Goal: Task Accomplishment & Management: Complete application form

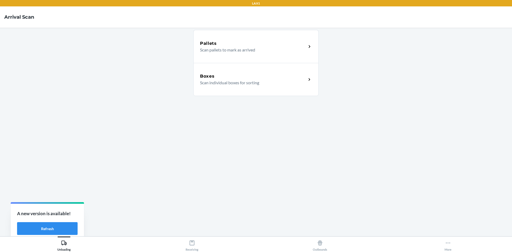
click at [194, 134] on div "Pallets Scan pallets to mark as arrived Boxes Scan individual boxes for sorting" at bounding box center [255, 132] width 125 height 200
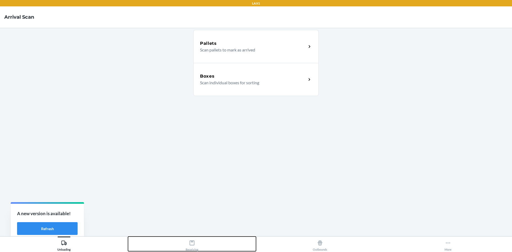
click at [189, 241] on icon at bounding box center [192, 243] width 6 height 6
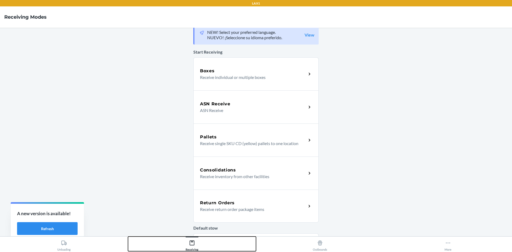
scroll to position [33, 0]
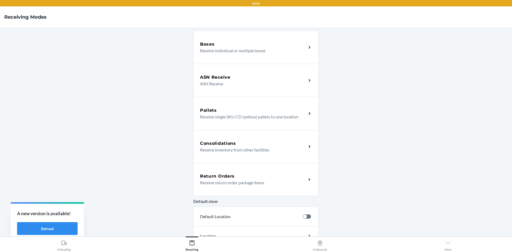
drag, startPoint x: 246, startPoint y: 174, endPoint x: 242, endPoint y: 176, distance: 4.7
click at [246, 174] on div "Return Orders" at bounding box center [253, 176] width 106 height 6
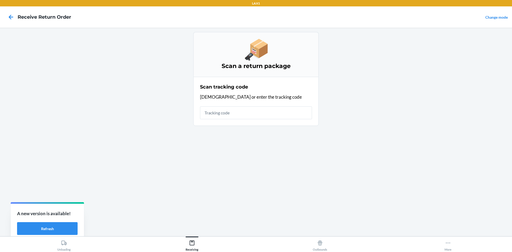
click at [231, 114] on input "text" at bounding box center [256, 112] width 112 height 13
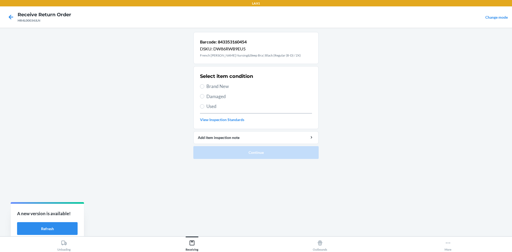
click at [217, 89] on span "Brand New" at bounding box center [260, 86] width 106 height 7
click at [204, 89] on input "Brand New" at bounding box center [202, 86] width 4 height 4
radio input "true"
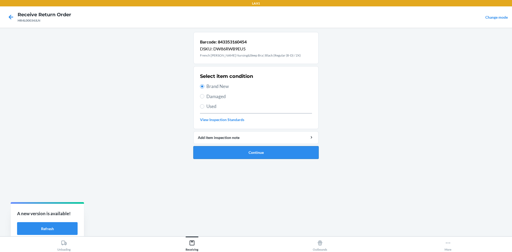
click at [253, 153] on button "Continue" at bounding box center [255, 152] width 125 height 13
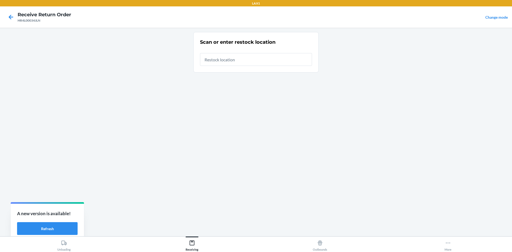
click at [238, 63] on input "text" at bounding box center [256, 59] width 112 height 13
type input "RTCART020"
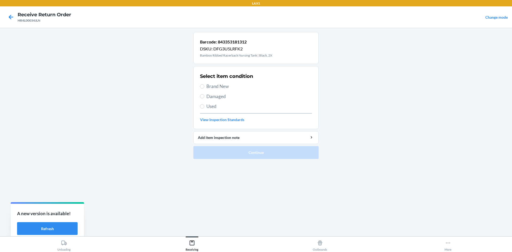
click at [222, 88] on span "Brand New" at bounding box center [260, 86] width 106 height 7
click at [204, 88] on input "Brand New" at bounding box center [202, 86] width 4 height 4
radio input "true"
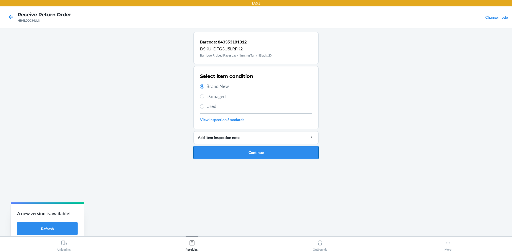
click at [267, 150] on button "Continue" at bounding box center [255, 152] width 125 height 13
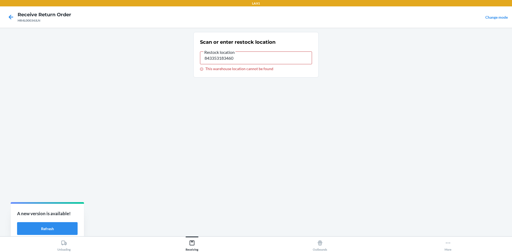
type input "RTCART020"
click at [270, 57] on input "RTCART020" at bounding box center [256, 57] width 112 height 13
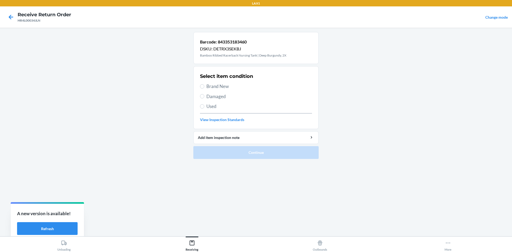
click at [214, 88] on span "Brand New" at bounding box center [260, 86] width 106 height 7
click at [204, 88] on input "Brand New" at bounding box center [202, 86] width 4 height 4
radio input "true"
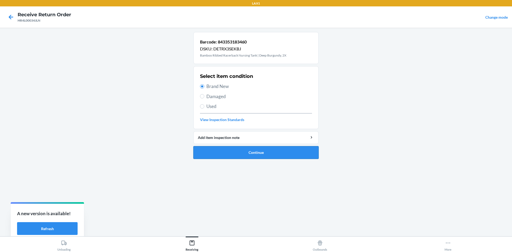
click at [263, 157] on button "Continue" at bounding box center [255, 152] width 125 height 13
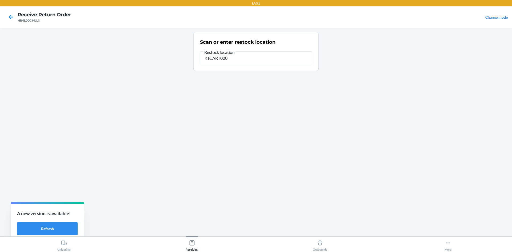
type input "RTCART020"
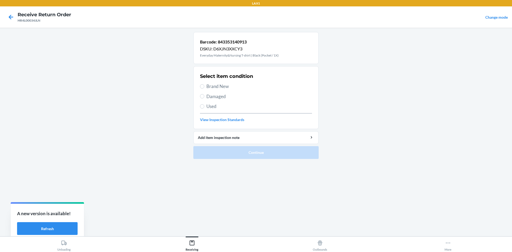
click at [212, 86] on span "Brand New" at bounding box center [260, 86] width 106 height 7
click at [204, 86] on input "Brand New" at bounding box center [202, 86] width 4 height 4
radio input "true"
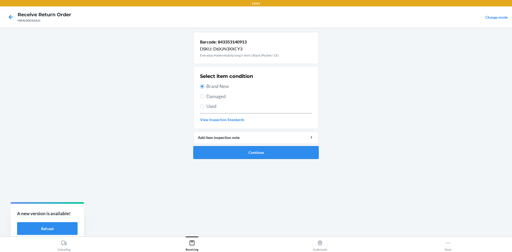
click at [251, 152] on button "Continue" at bounding box center [255, 152] width 125 height 13
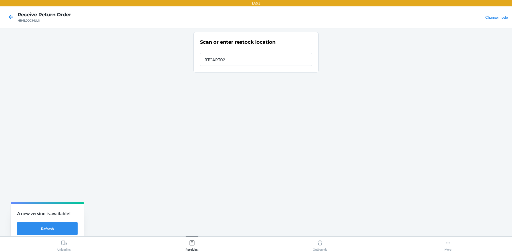
type input "RTCART020"
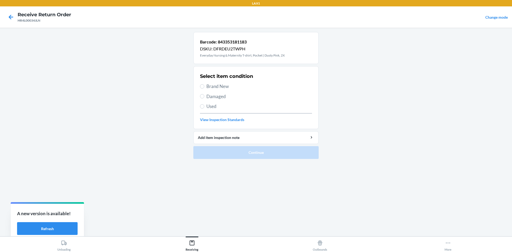
click at [214, 87] on span "Brand New" at bounding box center [260, 86] width 106 height 7
click at [204, 87] on input "Brand New" at bounding box center [202, 86] width 4 height 4
radio input "true"
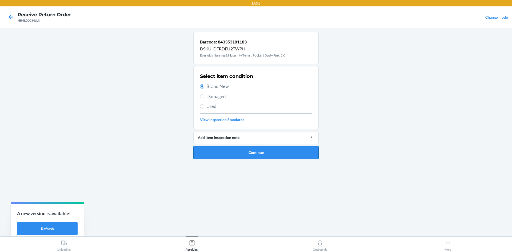
click at [244, 151] on button "Continue" at bounding box center [255, 152] width 125 height 13
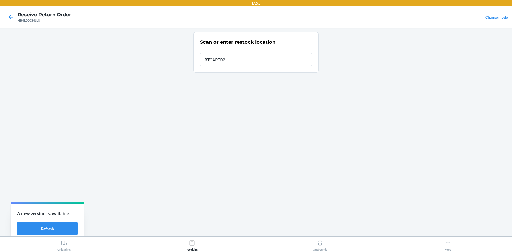
type input "RTCART020"
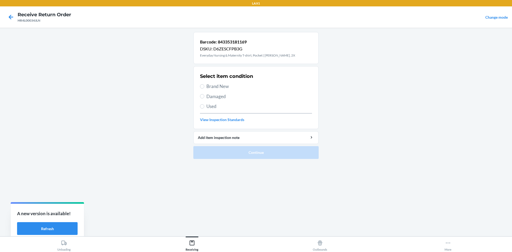
click at [226, 88] on span "Brand New" at bounding box center [260, 86] width 106 height 7
click at [204, 88] on input "Brand New" at bounding box center [202, 86] width 4 height 4
radio input "true"
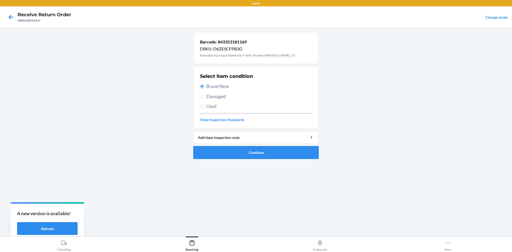
click at [240, 157] on button "Continue" at bounding box center [255, 152] width 125 height 13
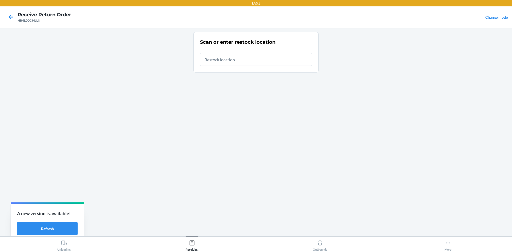
click at [211, 63] on input "text" at bounding box center [256, 59] width 112 height 13
type input "RTCART020"
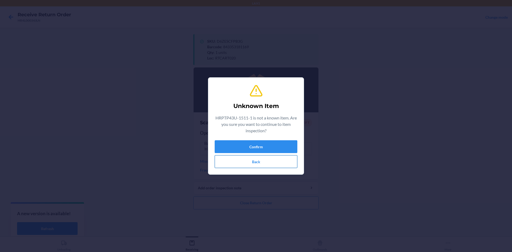
click at [251, 164] on button "Back" at bounding box center [256, 161] width 83 height 13
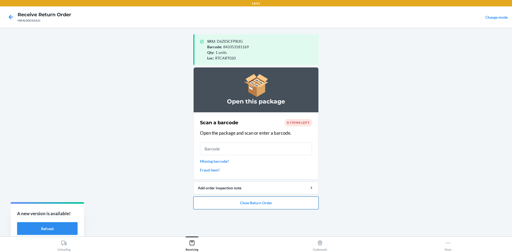
click at [262, 203] on button "Close Return Order" at bounding box center [255, 203] width 125 height 13
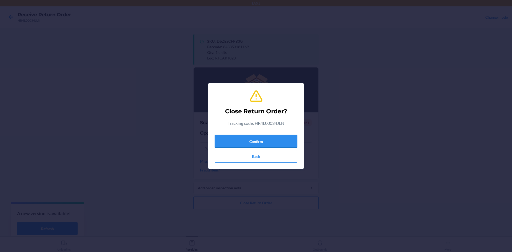
click at [272, 138] on button "Confirm" at bounding box center [256, 141] width 83 height 13
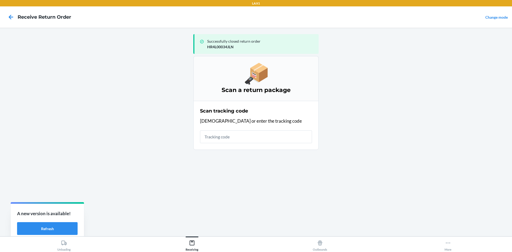
click at [256, 132] on input "text" at bounding box center [256, 136] width 112 height 13
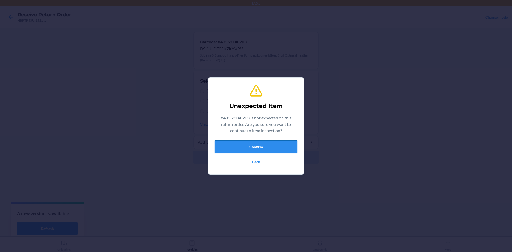
click at [254, 145] on button "Confirm" at bounding box center [256, 146] width 83 height 13
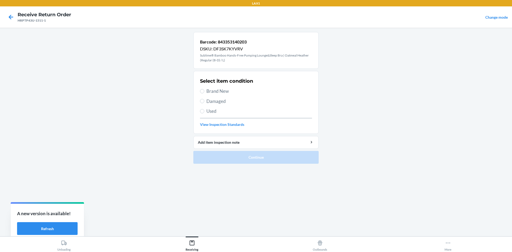
drag, startPoint x: 218, startPoint y: 90, endPoint x: 238, endPoint y: 115, distance: 31.7
click at [218, 90] on span "Brand New" at bounding box center [260, 91] width 106 height 7
click at [204, 90] on input "Brand New" at bounding box center [202, 91] width 4 height 4
radio input "true"
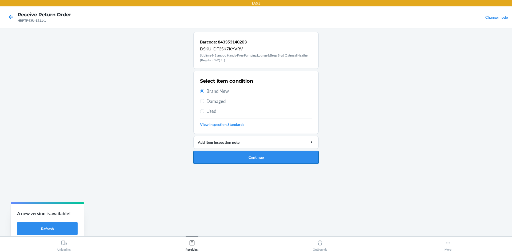
click at [270, 154] on button "Continue" at bounding box center [255, 157] width 125 height 13
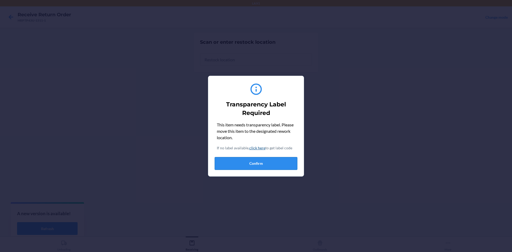
click at [269, 164] on button "Confirm" at bounding box center [256, 163] width 83 height 13
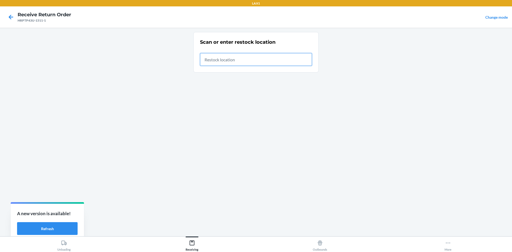
click at [253, 63] on input "text" at bounding box center [256, 59] width 112 height 13
click at [211, 134] on div "Scan or enter restock location" at bounding box center [255, 132] width 125 height 200
click at [50, 16] on h4 "Receive Return Order" at bounding box center [45, 14] width 54 height 7
click at [302, 58] on input "text" at bounding box center [256, 59] width 112 height 13
type input "RTCART020"
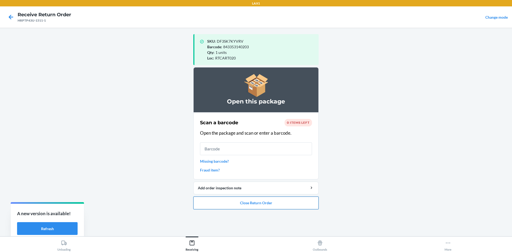
click at [240, 205] on button "Close Return Order" at bounding box center [255, 203] width 125 height 13
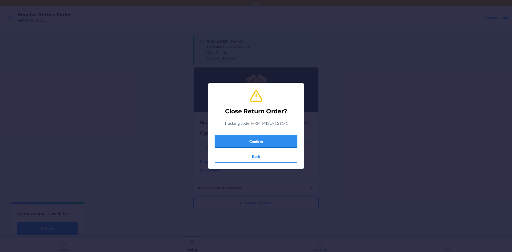
click at [255, 144] on button "Confirm" at bounding box center [256, 141] width 83 height 13
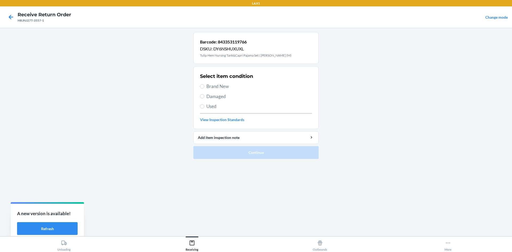
click at [212, 84] on span "Brand New" at bounding box center [260, 86] width 106 height 7
click at [204, 84] on input "Brand New" at bounding box center [202, 86] width 4 height 4
radio input "true"
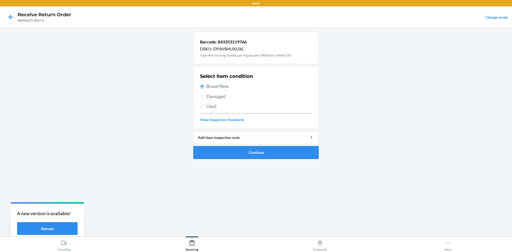
click at [242, 155] on button "Continue" at bounding box center [255, 152] width 125 height 13
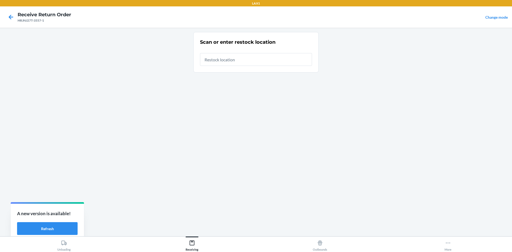
click at [254, 61] on input "text" at bounding box center [256, 59] width 112 height 13
type input "RTCART020"
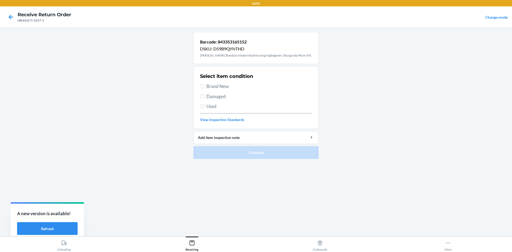
click at [207, 89] on span "Brand New" at bounding box center [260, 86] width 106 height 7
click at [204, 89] on input "Brand New" at bounding box center [202, 86] width 4 height 4
radio input "true"
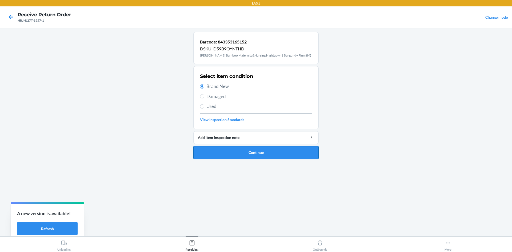
click at [243, 149] on button "Continue" at bounding box center [255, 152] width 125 height 13
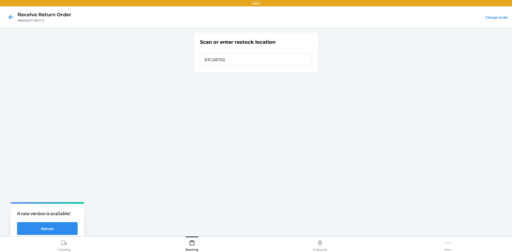
type input "RTCART020"
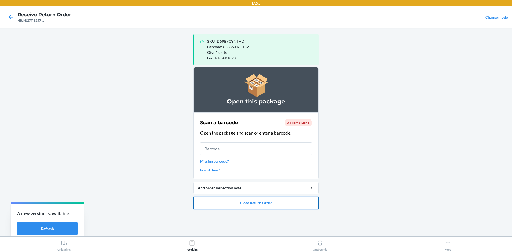
click at [271, 200] on button "Close Return Order" at bounding box center [255, 203] width 125 height 13
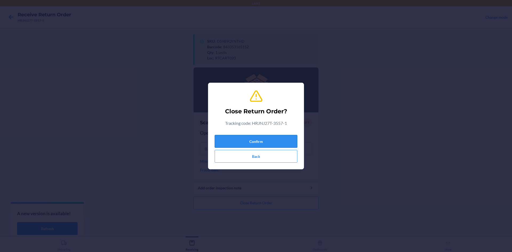
click at [242, 137] on button "Confirm" at bounding box center [256, 141] width 83 height 13
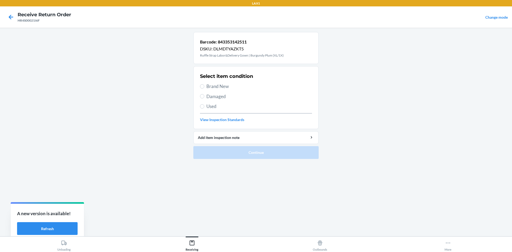
click at [221, 87] on span "Brand New" at bounding box center [260, 86] width 106 height 7
click at [204, 87] on input "Brand New" at bounding box center [202, 86] width 4 height 4
radio input "true"
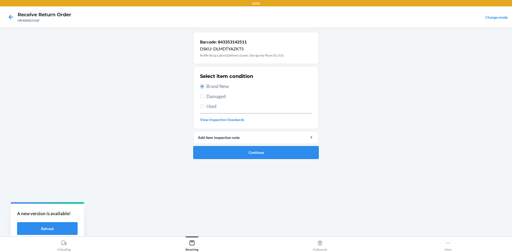
click at [246, 150] on button "Continue" at bounding box center [255, 152] width 125 height 13
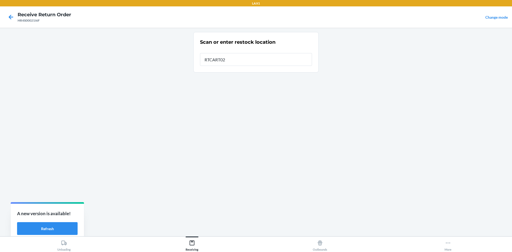
type input "RTCART020"
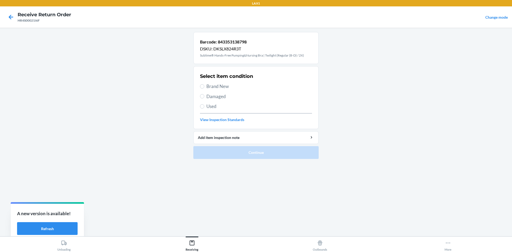
drag, startPoint x: 213, startPoint y: 82, endPoint x: 215, endPoint y: 84, distance: 2.7
click at [214, 83] on div "Select item condition Brand New Damaged Used View Inspection Standards" at bounding box center [256, 97] width 112 height 53
click at [215, 84] on span "Brand New" at bounding box center [260, 86] width 106 height 7
click at [204, 84] on input "Brand New" at bounding box center [202, 86] width 4 height 4
radio input "true"
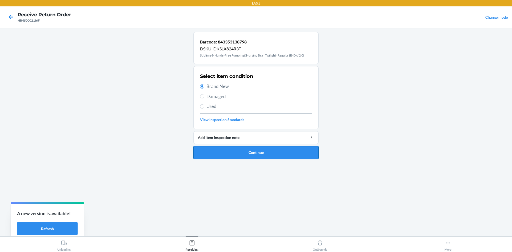
click at [250, 147] on button "Continue" at bounding box center [255, 152] width 125 height 13
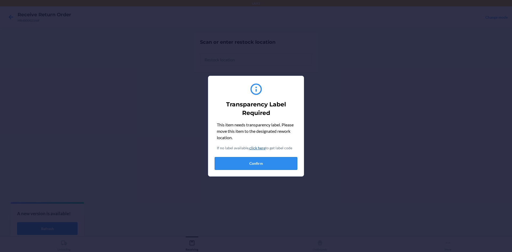
click at [268, 165] on button "Confirm" at bounding box center [256, 163] width 83 height 13
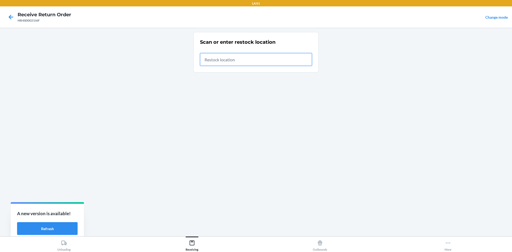
click at [248, 64] on input "text" at bounding box center [256, 59] width 112 height 13
type input "RTCART020"
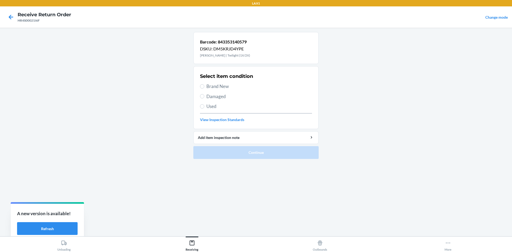
click at [220, 86] on span "Brand New" at bounding box center [260, 86] width 106 height 7
click at [204, 86] on input "Brand New" at bounding box center [202, 86] width 4 height 4
radio input "true"
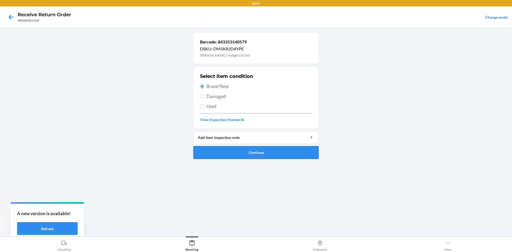
click at [244, 152] on button "Continue" at bounding box center [255, 152] width 125 height 13
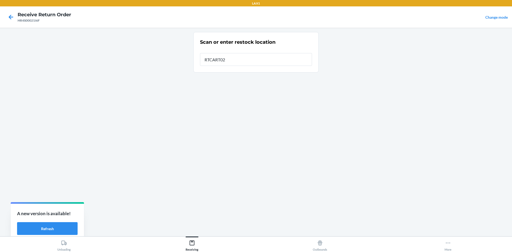
type input "RTCART020"
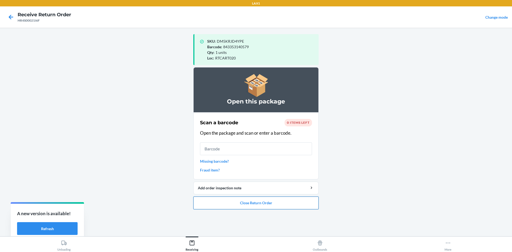
click at [242, 200] on button "Close Return Order" at bounding box center [255, 203] width 125 height 13
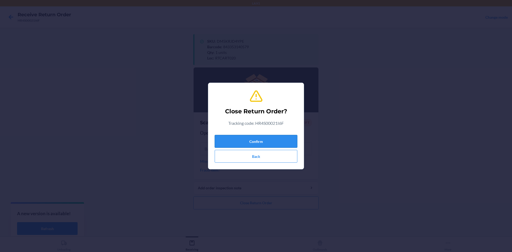
click at [241, 136] on button "Confirm" at bounding box center [256, 141] width 83 height 13
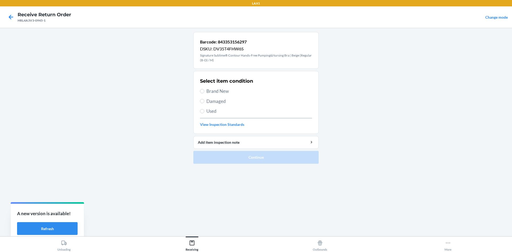
click at [211, 94] on span "Brand New" at bounding box center [260, 91] width 106 height 7
click at [204, 93] on input "Brand New" at bounding box center [202, 91] width 4 height 4
radio input "true"
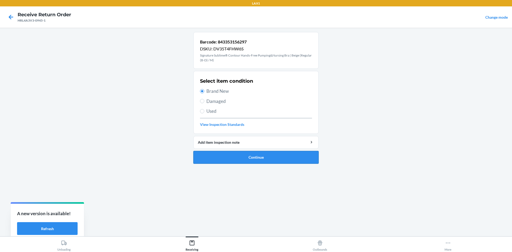
click at [242, 159] on button "Continue" at bounding box center [255, 157] width 125 height 13
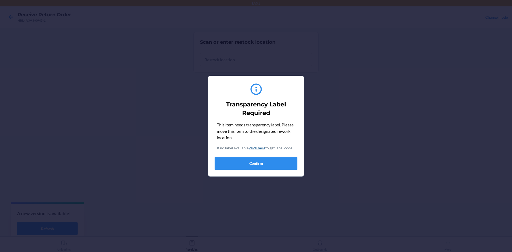
click at [229, 162] on button "Confirm" at bounding box center [256, 163] width 83 height 13
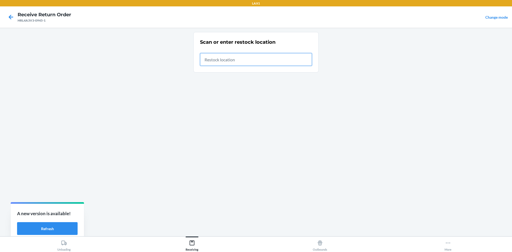
click at [243, 61] on input "text" at bounding box center [256, 59] width 112 height 13
type input "RTCART020"
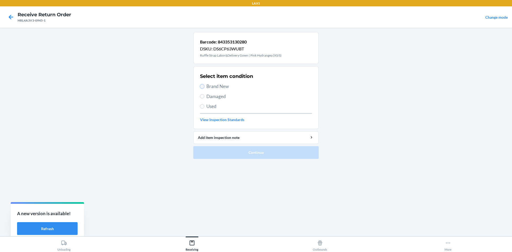
click at [204, 85] on input "Brand New" at bounding box center [202, 86] width 4 height 4
radio input "true"
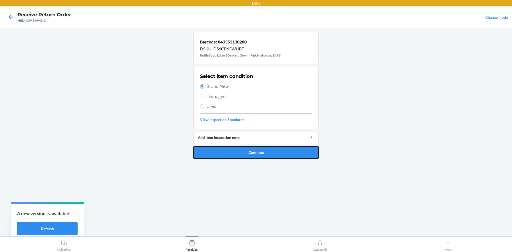
click at [261, 151] on button "Continue" at bounding box center [255, 152] width 125 height 13
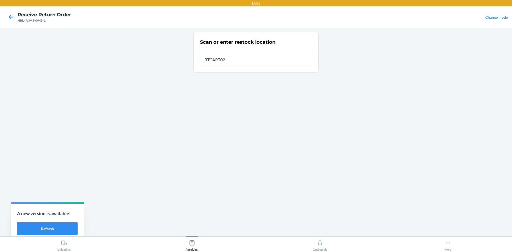
type input "RTCART020"
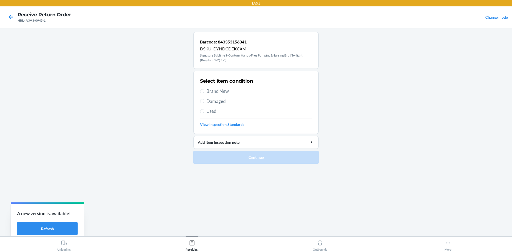
click at [228, 90] on span "Brand New" at bounding box center [260, 91] width 106 height 7
click at [204, 90] on input "Brand New" at bounding box center [202, 91] width 4 height 4
radio input "true"
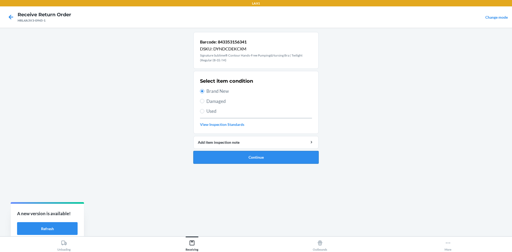
click at [251, 159] on button "Continue" at bounding box center [255, 157] width 125 height 13
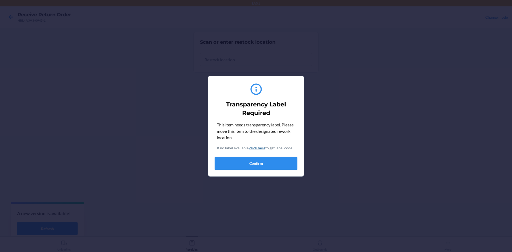
click at [260, 164] on button "Confirm" at bounding box center [256, 163] width 83 height 13
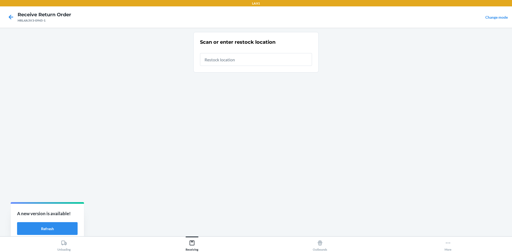
click at [270, 65] on div "Scan or enter restock location" at bounding box center [256, 52] width 112 height 30
click at [271, 62] on input "text" at bounding box center [256, 59] width 112 height 13
click at [266, 55] on input "This field is required." at bounding box center [256, 59] width 112 height 13
click at [265, 70] on div "This field is required." at bounding box center [256, 70] width 112 height 5
click at [265, 66] on input "This field is required." at bounding box center [256, 59] width 112 height 13
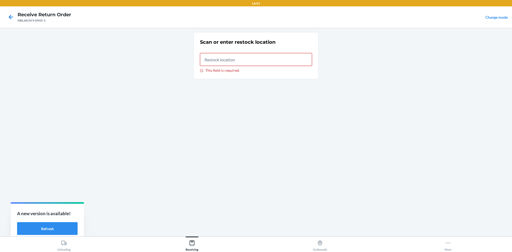
click at [250, 59] on input "This field is required." at bounding box center [256, 59] width 112 height 13
type input "RTCART020"
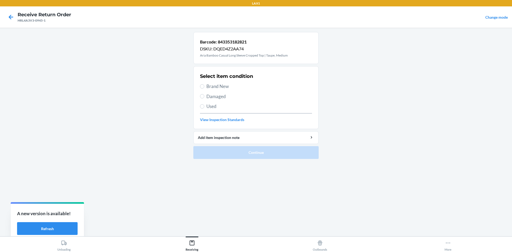
click at [230, 85] on span "Brand New" at bounding box center [260, 86] width 106 height 7
click at [204, 85] on input "Brand New" at bounding box center [202, 86] width 4 height 4
radio input "true"
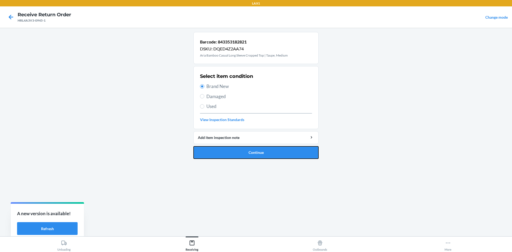
click at [241, 152] on button "Continue" at bounding box center [255, 152] width 125 height 13
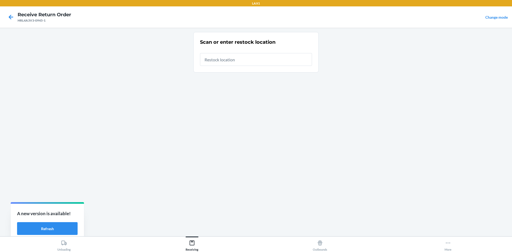
click at [255, 53] on input "text" at bounding box center [256, 59] width 112 height 13
type input "RTCART020"
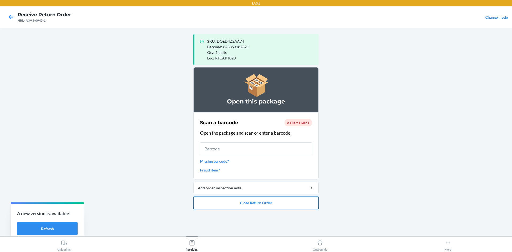
click at [283, 204] on button "Close Return Order" at bounding box center [255, 203] width 125 height 13
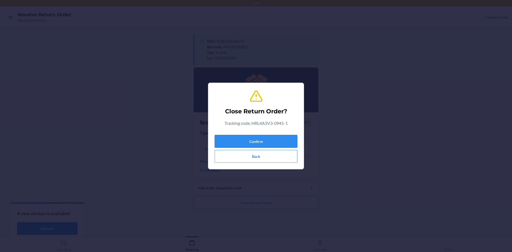
click at [271, 140] on button "Confirm" at bounding box center [256, 141] width 83 height 13
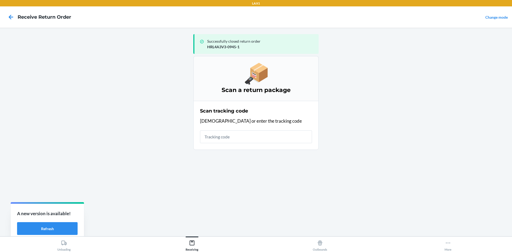
click at [243, 135] on input "text" at bounding box center [256, 136] width 112 height 13
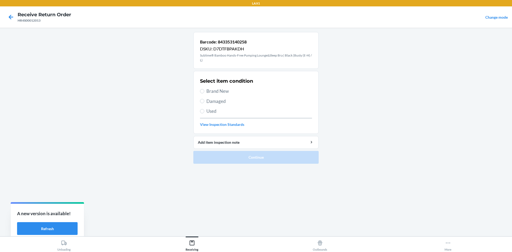
click at [220, 91] on span "Brand New" at bounding box center [260, 91] width 106 height 7
click at [204, 91] on input "Brand New" at bounding box center [202, 91] width 4 height 4
radio input "true"
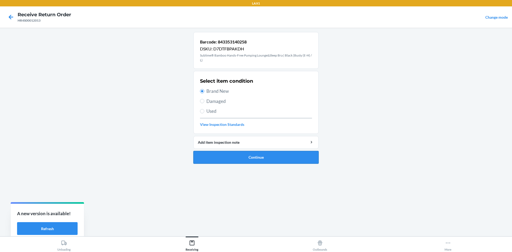
click at [237, 158] on button "Continue" at bounding box center [255, 157] width 125 height 13
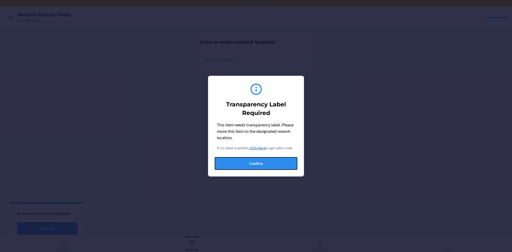
click at [294, 160] on button "Confirm" at bounding box center [256, 163] width 83 height 13
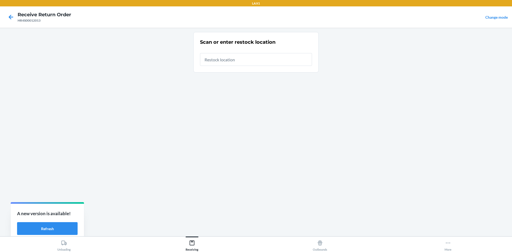
click at [242, 52] on div at bounding box center [256, 57] width 112 height 17
click at [242, 59] on input "text" at bounding box center [256, 59] width 112 height 13
type input "RTCART020"
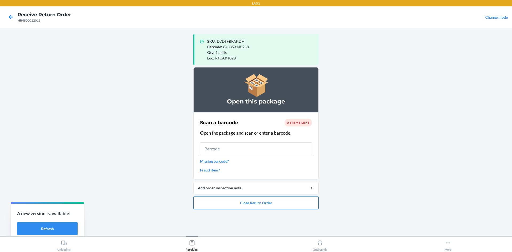
click at [295, 207] on button "Close Return Order" at bounding box center [255, 203] width 125 height 13
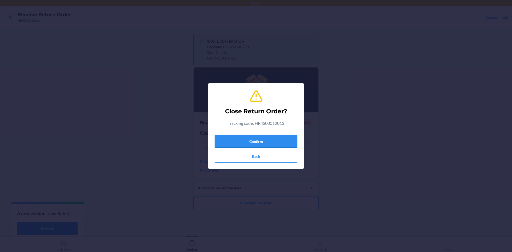
click at [270, 139] on button "Confirm" at bounding box center [256, 141] width 83 height 13
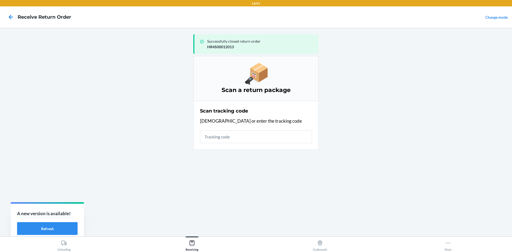
click at [291, 137] on input "text" at bounding box center [256, 136] width 112 height 13
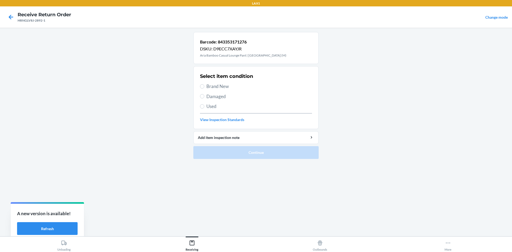
click at [223, 83] on span "Brand New" at bounding box center [260, 86] width 106 height 7
click at [204, 84] on input "Brand New" at bounding box center [202, 86] width 4 height 4
radio input "true"
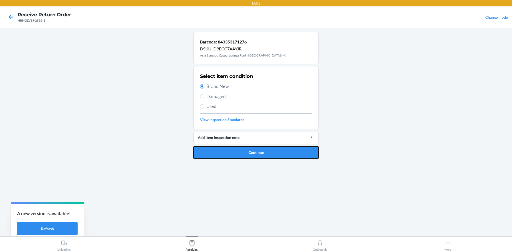
drag, startPoint x: 248, startPoint y: 151, endPoint x: 248, endPoint y: 146, distance: 5.6
click at [249, 151] on button "Continue" at bounding box center [255, 152] width 125 height 13
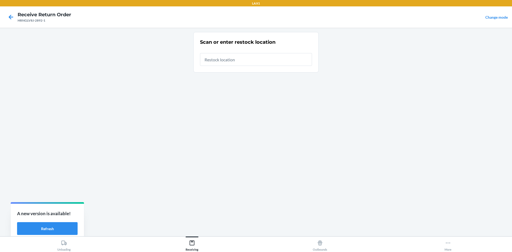
click at [223, 61] on input "text" at bounding box center [256, 59] width 112 height 13
type input "RTCART020"
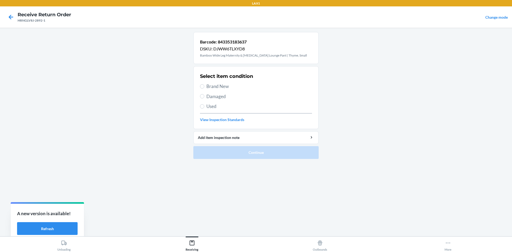
click at [220, 87] on span "Brand New" at bounding box center [260, 86] width 106 height 7
click at [204, 87] on input "Brand New" at bounding box center [202, 86] width 4 height 4
radio input "true"
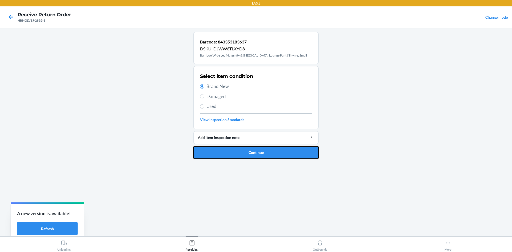
drag, startPoint x: 257, startPoint y: 148, endPoint x: 259, endPoint y: 146, distance: 3.2
click at [257, 148] on button "Continue" at bounding box center [255, 152] width 125 height 13
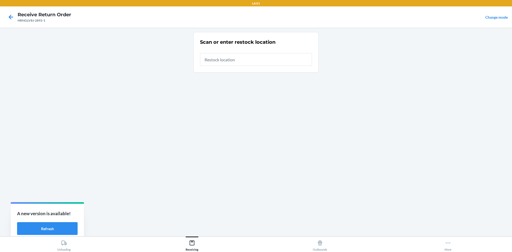
click at [238, 59] on input "text" at bounding box center [256, 59] width 112 height 13
type input "RTCART020"
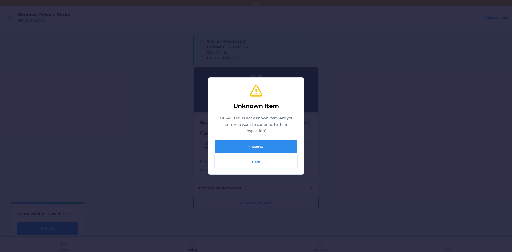
click at [259, 165] on button "Back" at bounding box center [256, 161] width 83 height 13
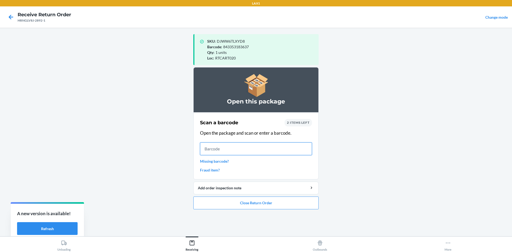
click at [255, 145] on input "text" at bounding box center [256, 148] width 112 height 13
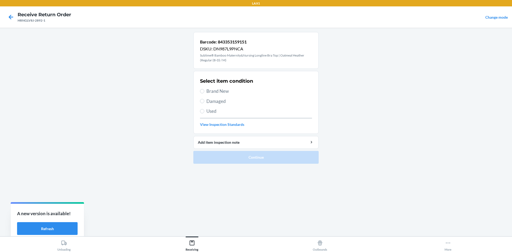
click at [217, 93] on span "Brand New" at bounding box center [260, 91] width 106 height 7
click at [204, 93] on input "Brand New" at bounding box center [202, 91] width 4 height 4
radio input "true"
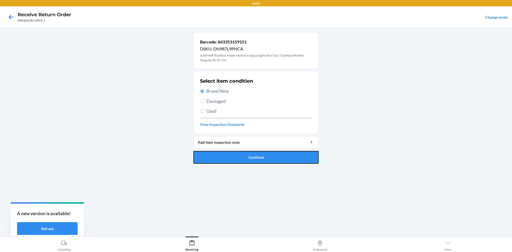
click at [247, 153] on button "Continue" at bounding box center [255, 157] width 125 height 13
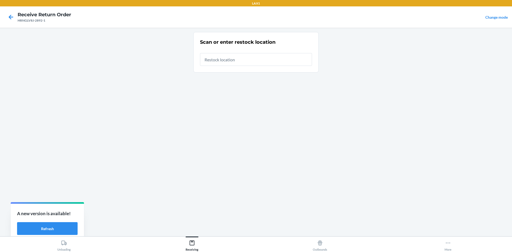
click at [241, 58] on input "text" at bounding box center [256, 59] width 112 height 13
type input "RTCART020"
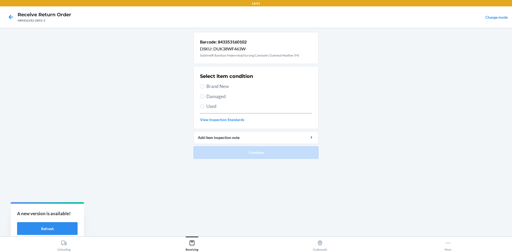
click at [217, 86] on span "Brand New" at bounding box center [260, 86] width 106 height 7
click at [204, 86] on input "Brand New" at bounding box center [202, 86] width 4 height 4
radio input "true"
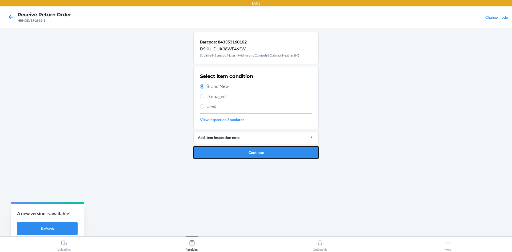
drag, startPoint x: 248, startPoint y: 154, endPoint x: 246, endPoint y: 150, distance: 4.2
click at [248, 154] on button "Continue" at bounding box center [255, 152] width 125 height 13
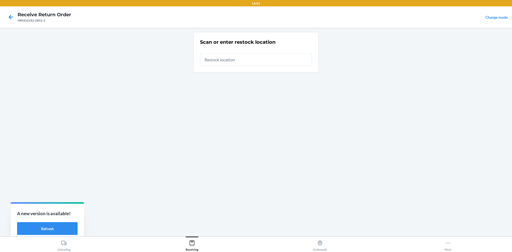
click at [233, 63] on input "text" at bounding box center [256, 59] width 112 height 13
type input "RTCART020"
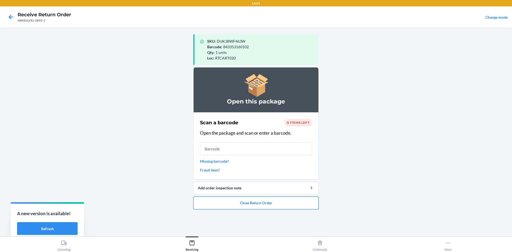
click at [261, 204] on button "Close Return Order" at bounding box center [255, 203] width 125 height 13
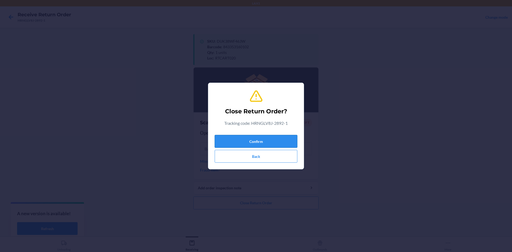
click at [232, 137] on button "Confirm" at bounding box center [256, 141] width 83 height 13
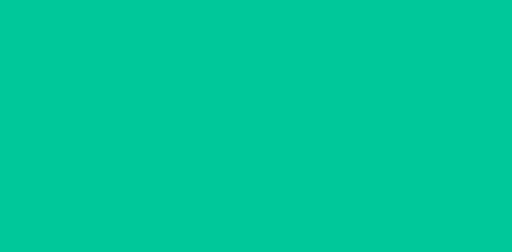
click at [227, 139] on input "text" at bounding box center [256, 136] width 112 height 13
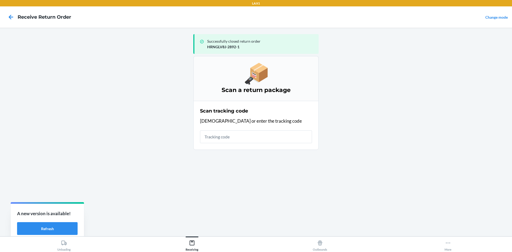
click at [226, 138] on input "text" at bounding box center [256, 136] width 112 height 13
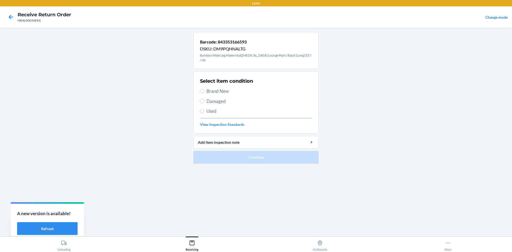
click at [220, 88] on span "Brand New" at bounding box center [260, 91] width 106 height 7
click at [204, 89] on input "Brand New" at bounding box center [202, 91] width 4 height 4
radio input "true"
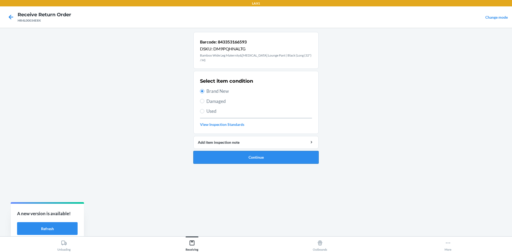
click at [265, 155] on button "Continue" at bounding box center [255, 157] width 125 height 13
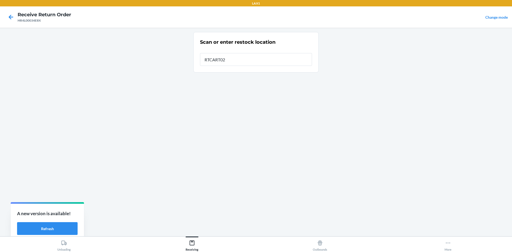
type input "RTCART020"
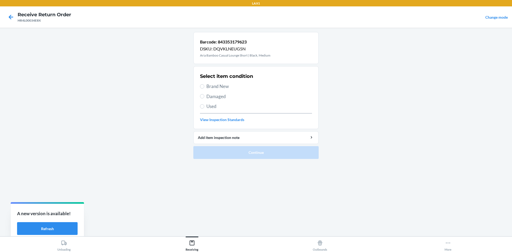
click at [208, 84] on span "Brand New" at bounding box center [260, 86] width 106 height 7
click at [204, 84] on input "Brand New" at bounding box center [202, 86] width 4 height 4
radio input "true"
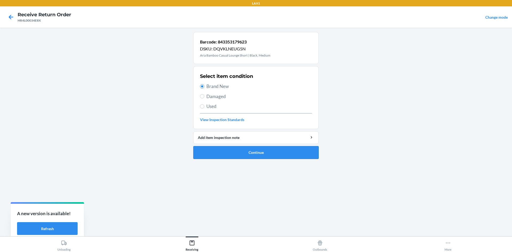
click at [250, 149] on button "Continue" at bounding box center [255, 152] width 125 height 13
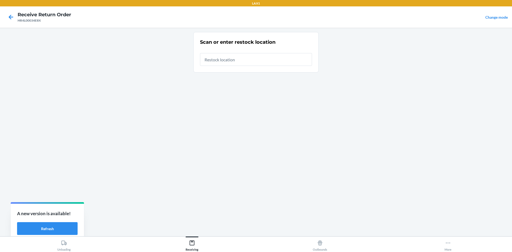
click at [247, 59] on input "text" at bounding box center [256, 59] width 112 height 13
type input "RTCART020"
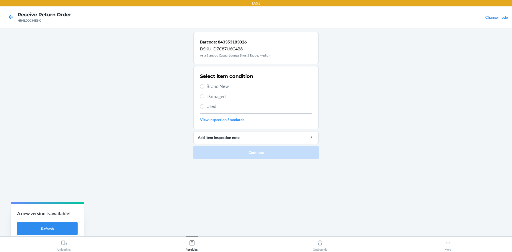
drag, startPoint x: 248, startPoint y: 61, endPoint x: 218, endPoint y: 85, distance: 38.4
click at [218, 85] on span "Brand New" at bounding box center [260, 86] width 106 height 7
click at [204, 85] on input "Brand New" at bounding box center [202, 86] width 4 height 4
radio input "true"
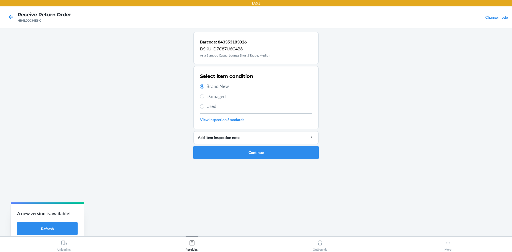
click at [219, 79] on h2 "Select item condition" at bounding box center [226, 76] width 53 height 7
click at [252, 153] on button "Continue" at bounding box center [255, 152] width 125 height 13
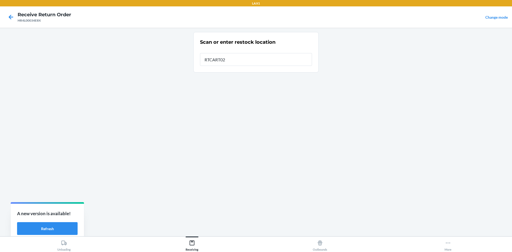
type input "RTCART020"
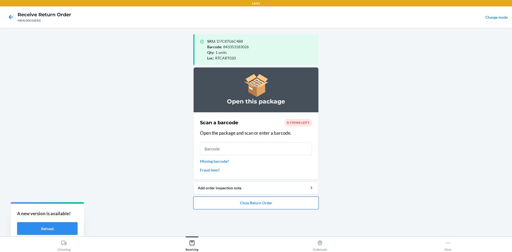
click at [291, 208] on button "Close Return Order" at bounding box center [255, 203] width 125 height 13
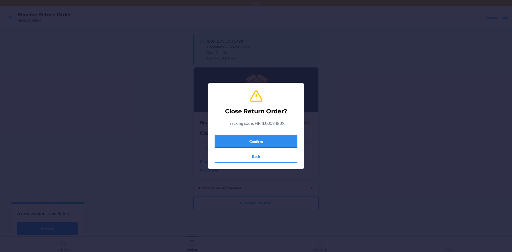
click at [263, 143] on button "Confirm" at bounding box center [256, 141] width 83 height 13
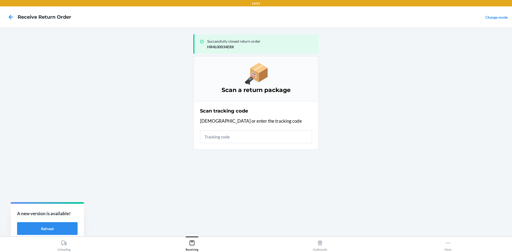
click at [250, 141] on input "text" at bounding box center [256, 136] width 112 height 13
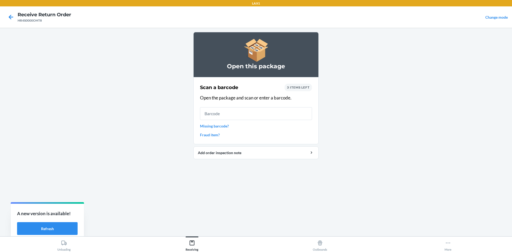
click at [265, 117] on input "text" at bounding box center [256, 113] width 112 height 13
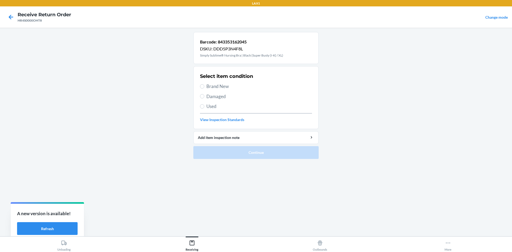
click at [208, 85] on span "Brand New" at bounding box center [260, 86] width 106 height 7
click at [204, 85] on input "Brand New" at bounding box center [202, 86] width 4 height 4
radio input "true"
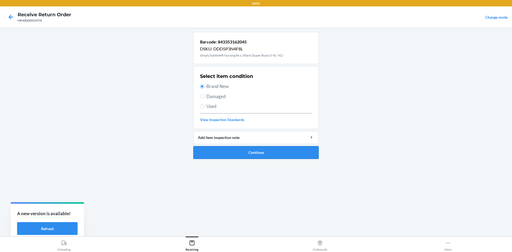
click at [243, 149] on button "Continue" at bounding box center [255, 152] width 125 height 13
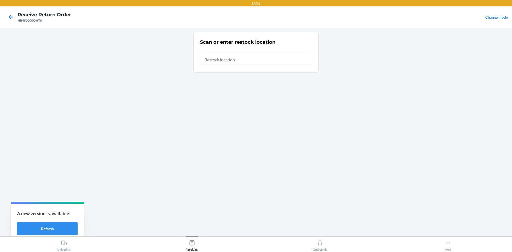
click at [244, 57] on input "text" at bounding box center [256, 59] width 112 height 13
type input "RTCART020"
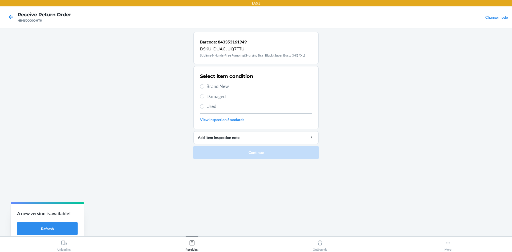
drag, startPoint x: 223, startPoint y: 84, endPoint x: 250, endPoint y: 109, distance: 36.8
click at [227, 86] on span "Brand New" at bounding box center [260, 86] width 106 height 7
click at [224, 87] on span "Brand New" at bounding box center [260, 86] width 106 height 7
click at [204, 87] on input "Brand New" at bounding box center [202, 86] width 4 height 4
radio input "true"
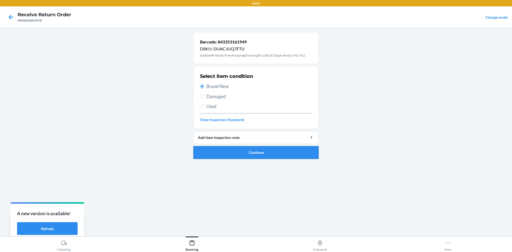
click at [251, 152] on button "Continue" at bounding box center [255, 152] width 125 height 13
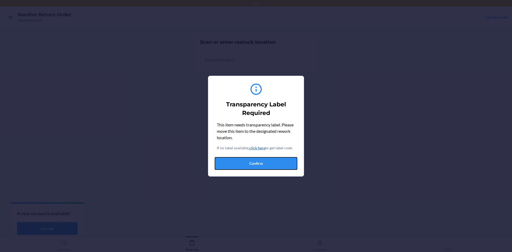
drag, startPoint x: 272, startPoint y: 164, endPoint x: 271, endPoint y: 158, distance: 6.5
click at [272, 164] on button "Confirm" at bounding box center [256, 163] width 83 height 13
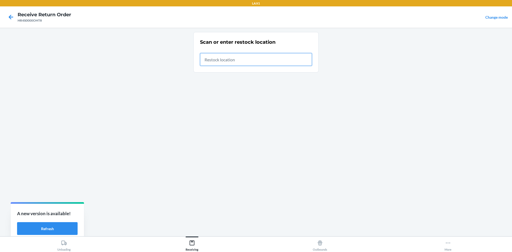
click at [258, 61] on input "text" at bounding box center [256, 59] width 112 height 13
type input "RTCART020"
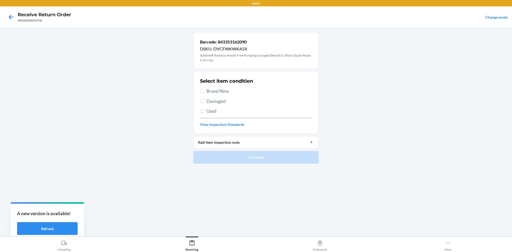
click at [227, 93] on span "Brand New" at bounding box center [260, 91] width 106 height 7
click at [204, 93] on input "Brand New" at bounding box center [202, 91] width 4 height 4
radio input "true"
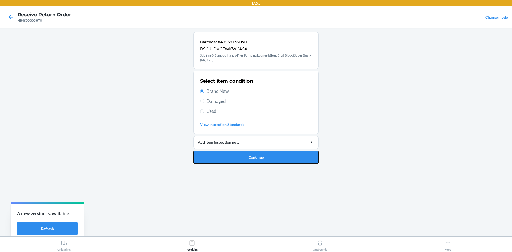
click at [261, 155] on button "Continue" at bounding box center [255, 157] width 125 height 13
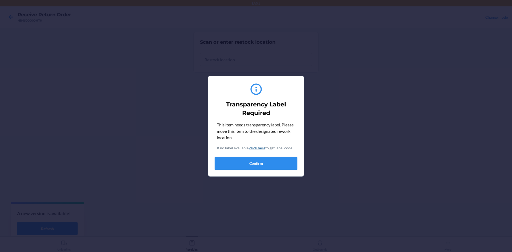
click at [241, 157] on div "This item needs transparency label. Please move this item to the designated rew…" at bounding box center [256, 146] width 83 height 48
click at [241, 157] on button "Confirm" at bounding box center [256, 163] width 83 height 13
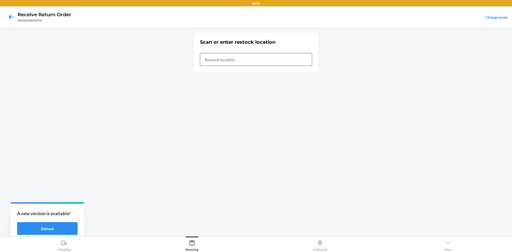
click at [259, 53] on input "text" at bounding box center [256, 59] width 112 height 13
type input "RTCART020"
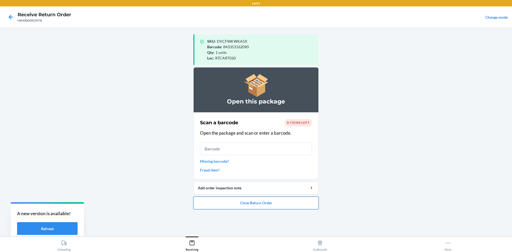
click at [259, 207] on button "Close Return Order" at bounding box center [255, 203] width 125 height 13
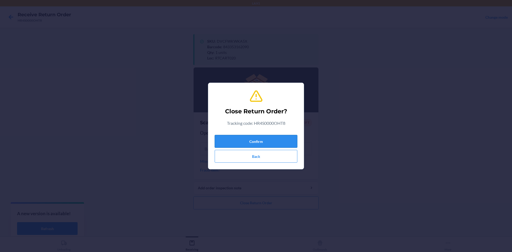
click at [237, 138] on button "Confirm" at bounding box center [256, 141] width 83 height 13
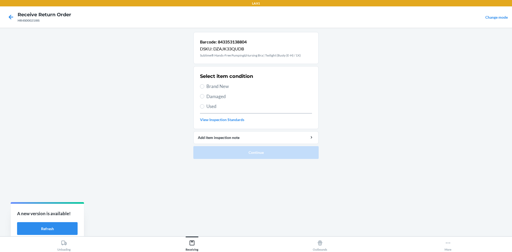
click at [219, 89] on span "Brand New" at bounding box center [260, 86] width 106 height 7
click at [204, 89] on input "Brand New" at bounding box center [202, 86] width 4 height 4
radio input "true"
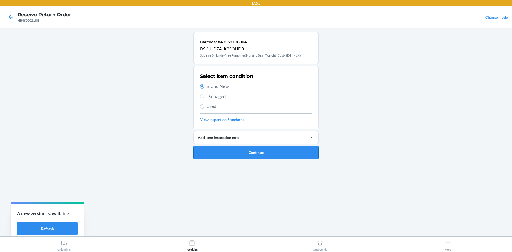
click at [256, 152] on button "Continue" at bounding box center [255, 152] width 125 height 13
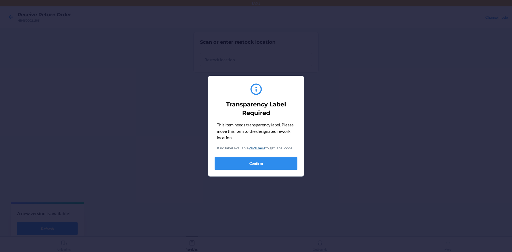
click at [254, 164] on button "Confirm" at bounding box center [256, 163] width 83 height 13
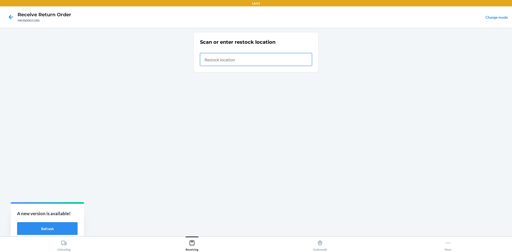
click at [252, 55] on input "text" at bounding box center [256, 59] width 112 height 13
type input "RTCART020"
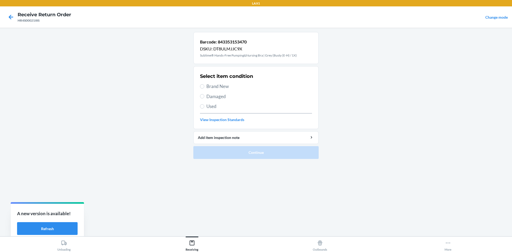
click at [222, 88] on span "Brand New" at bounding box center [260, 86] width 106 height 7
click at [204, 88] on input "Brand New" at bounding box center [202, 86] width 4 height 4
radio input "true"
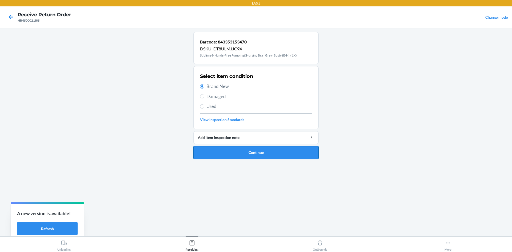
click at [232, 151] on button "Continue" at bounding box center [255, 152] width 125 height 13
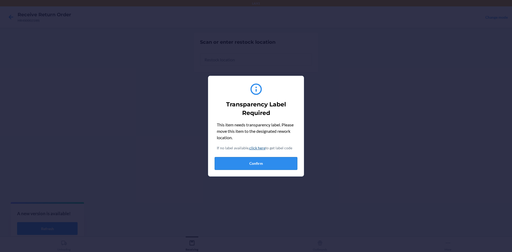
click at [244, 159] on button "Confirm" at bounding box center [256, 163] width 83 height 13
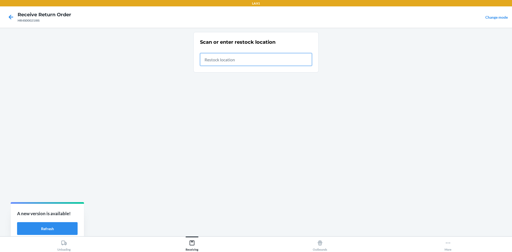
click at [242, 59] on input "text" at bounding box center [256, 59] width 112 height 13
type input "RTCART020"
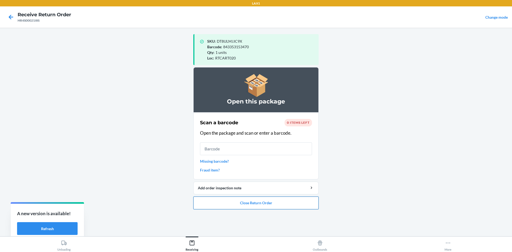
click at [271, 201] on button "Close Return Order" at bounding box center [255, 203] width 125 height 13
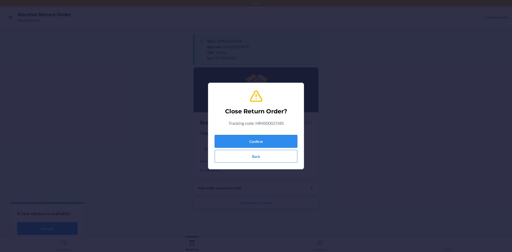
click at [269, 138] on button "Confirm" at bounding box center [256, 141] width 83 height 13
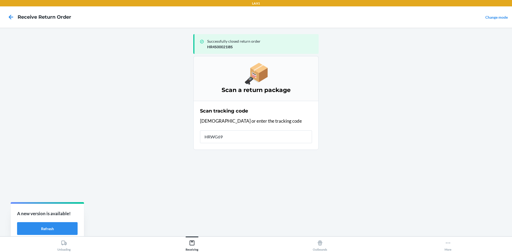
type input "HRWG69H"
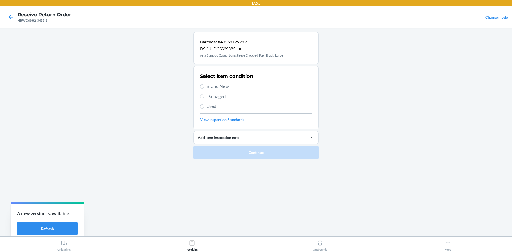
click at [216, 98] on span "Damaged" at bounding box center [260, 96] width 106 height 7
click at [204, 98] on input "Damaged" at bounding box center [202, 96] width 4 height 4
radio input "true"
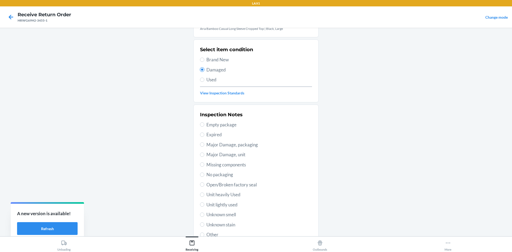
scroll to position [53, 0]
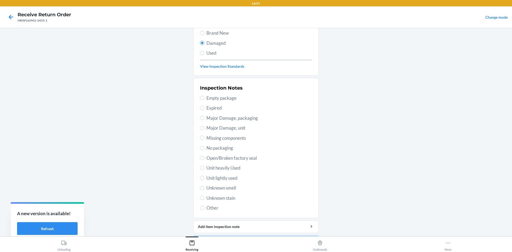
click at [230, 148] on span "No packaging" at bounding box center [260, 148] width 106 height 7
click at [204, 148] on input "No packaging" at bounding box center [202, 148] width 4 height 4
radio input "true"
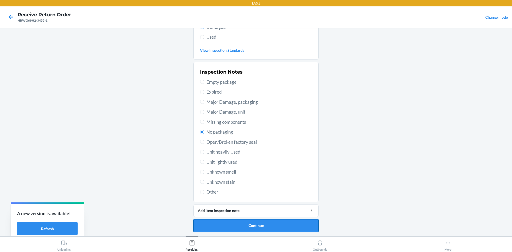
click at [256, 220] on button "Continue" at bounding box center [255, 225] width 125 height 13
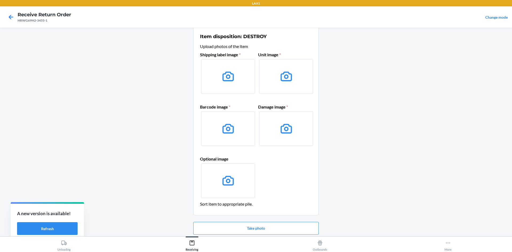
scroll to position [0, 0]
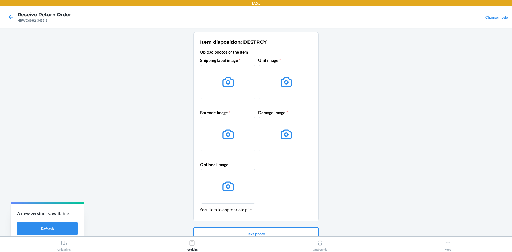
click at [230, 77] on icon at bounding box center [228, 82] width 14 height 14
click at [0, 0] on input "file" at bounding box center [0, 0] width 0 height 0
click at [267, 234] on button "Take photo" at bounding box center [255, 234] width 125 height 13
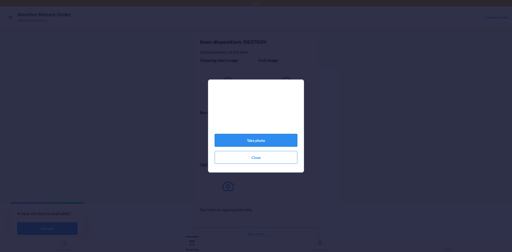
click at [276, 140] on button "Take photo" at bounding box center [256, 140] width 83 height 13
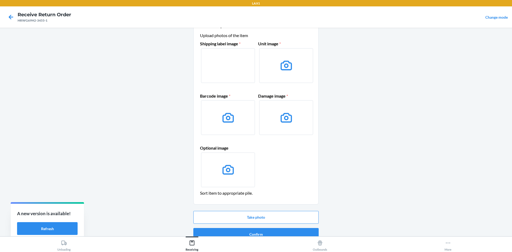
scroll to position [25, 0]
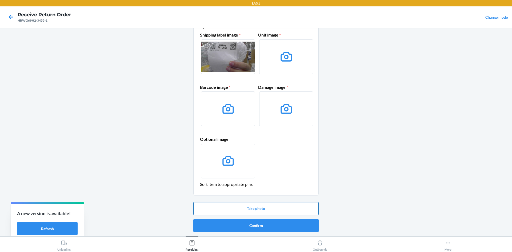
click at [280, 209] on button "Take photo" at bounding box center [255, 208] width 125 height 13
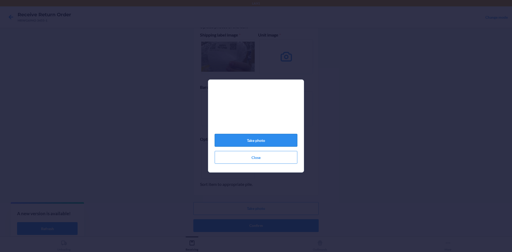
click at [266, 143] on button "Take photo" at bounding box center [256, 140] width 83 height 13
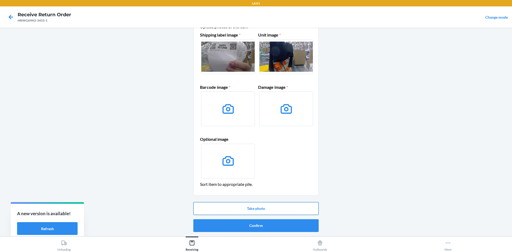
click at [268, 211] on button "Take photo" at bounding box center [255, 208] width 125 height 13
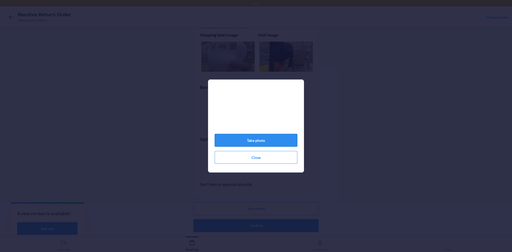
click at [230, 141] on button "Take photo" at bounding box center [256, 140] width 83 height 13
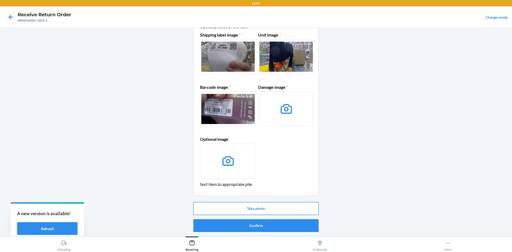
click at [288, 208] on button "Take photo" at bounding box center [255, 208] width 125 height 13
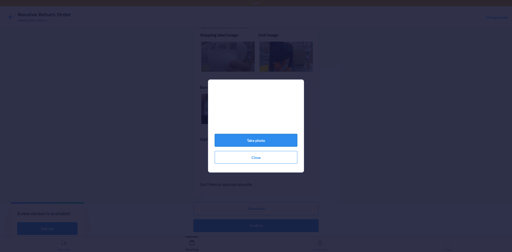
click at [271, 141] on button "Take photo" at bounding box center [256, 140] width 83 height 13
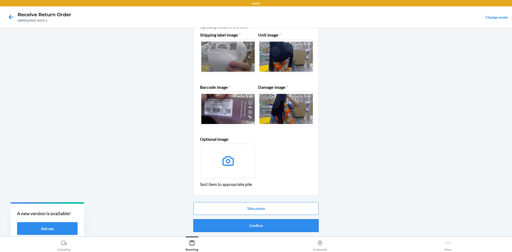
click at [268, 228] on button "Confirm" at bounding box center [255, 225] width 125 height 13
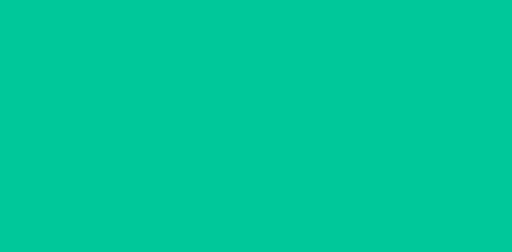
scroll to position [0, 0]
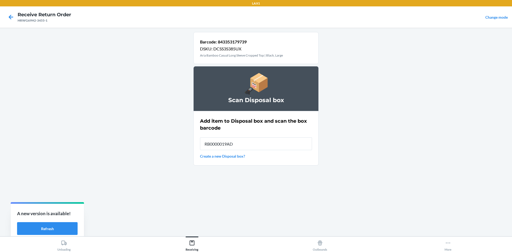
type input "RB0000019AD"
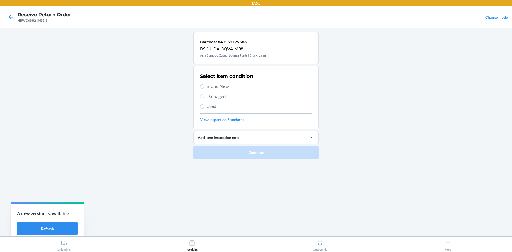
drag, startPoint x: 224, startPoint y: 94, endPoint x: 227, endPoint y: 122, distance: 28.7
click at [224, 94] on span "Damaged" at bounding box center [260, 96] width 106 height 7
click at [204, 94] on input "Damaged" at bounding box center [202, 96] width 4 height 4
radio input "true"
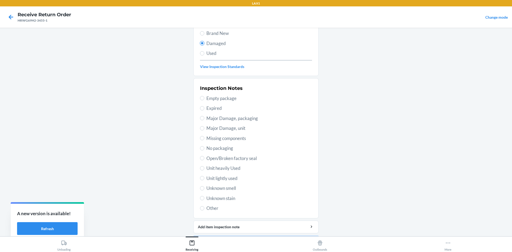
scroll to position [53, 0]
click at [221, 150] on span "No packaging" at bounding box center [260, 148] width 106 height 7
click at [204, 150] on input "No packaging" at bounding box center [202, 148] width 4 height 4
radio input "true"
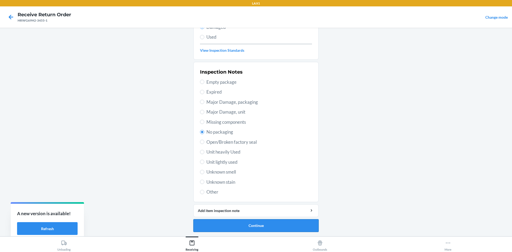
click at [264, 223] on button "Continue" at bounding box center [255, 225] width 125 height 13
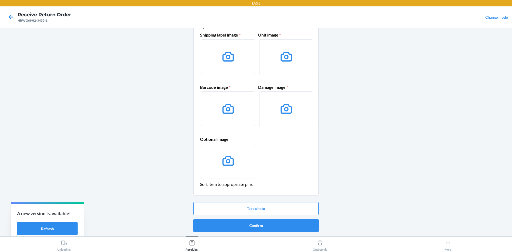
click at [229, 56] on icon at bounding box center [228, 57] width 14 height 14
click at [0, 0] on input "file" at bounding box center [0, 0] width 0 height 0
click at [261, 206] on button "Take photo" at bounding box center [255, 208] width 125 height 13
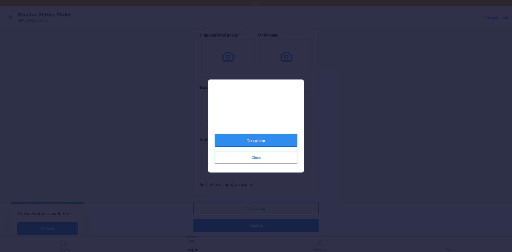
click at [268, 141] on button "Take photo" at bounding box center [256, 140] width 83 height 13
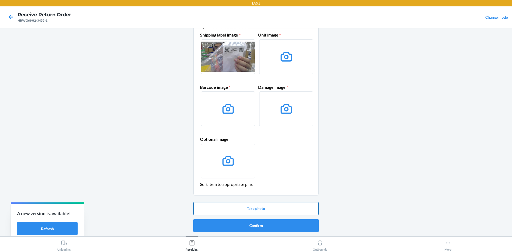
click at [256, 210] on button "Take photo" at bounding box center [255, 208] width 125 height 13
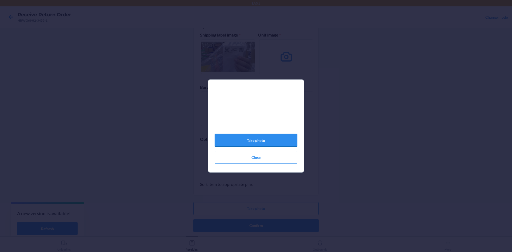
click at [264, 142] on button "Take photo" at bounding box center [256, 140] width 83 height 13
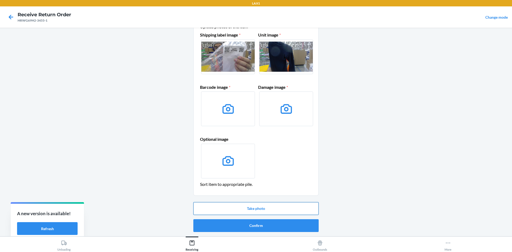
click at [253, 205] on button "Take photo" at bounding box center [255, 208] width 125 height 13
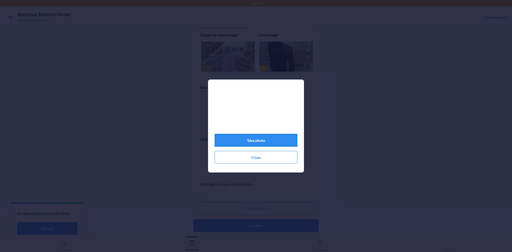
click at [240, 140] on button "Take photo" at bounding box center [256, 140] width 83 height 13
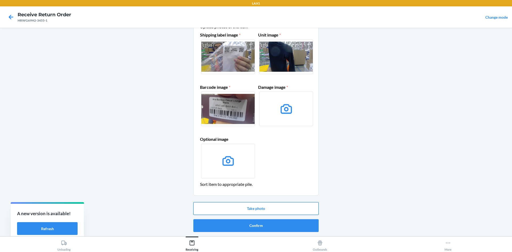
click at [257, 206] on button "Take photo" at bounding box center [255, 208] width 125 height 13
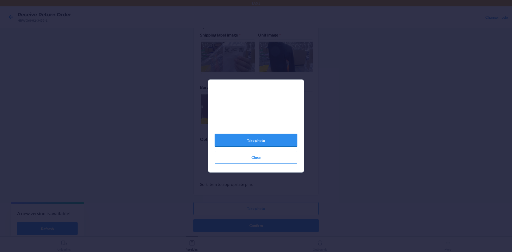
click at [279, 144] on button "Take photo" at bounding box center [256, 140] width 83 height 13
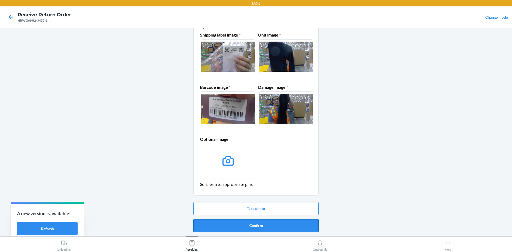
click at [275, 225] on button "Confirm" at bounding box center [255, 225] width 125 height 13
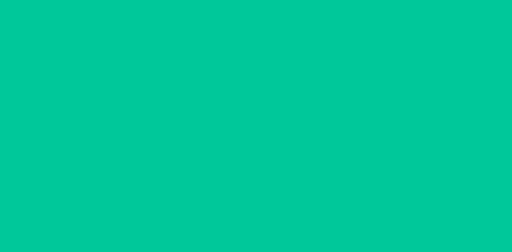
scroll to position [0, 0]
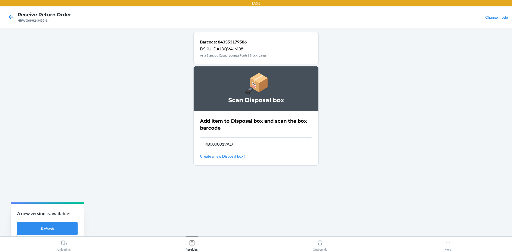
type input "RB0000019AD"
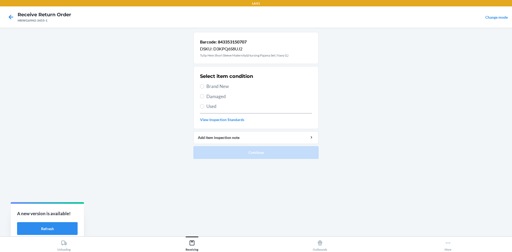
click at [224, 98] on span "Damaged" at bounding box center [260, 96] width 106 height 7
click at [204, 98] on input "Damaged" at bounding box center [202, 96] width 4 height 4
radio input "true"
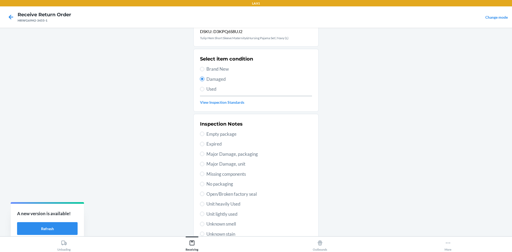
scroll to position [27, 0]
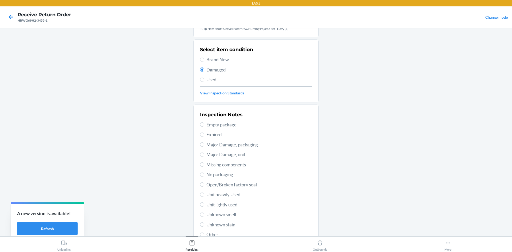
click at [224, 177] on span "No packaging" at bounding box center [260, 174] width 106 height 7
click at [204, 177] on input "No packaging" at bounding box center [202, 175] width 4 height 4
radio input "true"
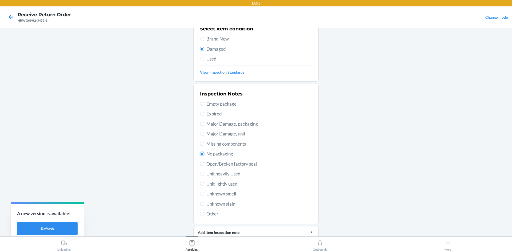
scroll to position [69, 0]
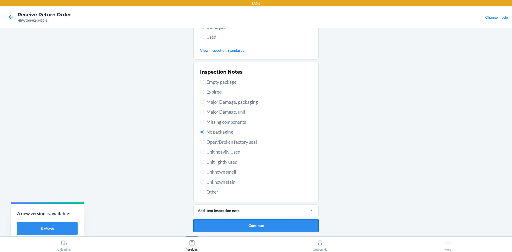
click at [270, 228] on button "Continue" at bounding box center [255, 225] width 125 height 13
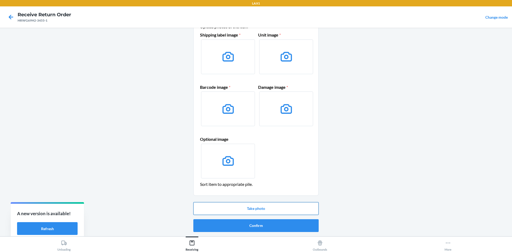
click at [252, 204] on button "Take photo" at bounding box center [255, 208] width 125 height 13
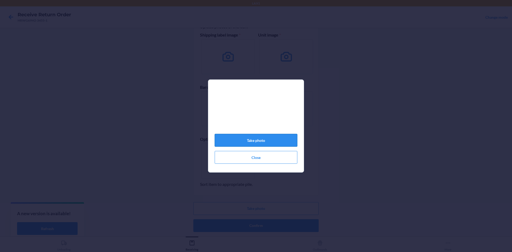
click at [276, 137] on button "Take photo" at bounding box center [256, 140] width 83 height 13
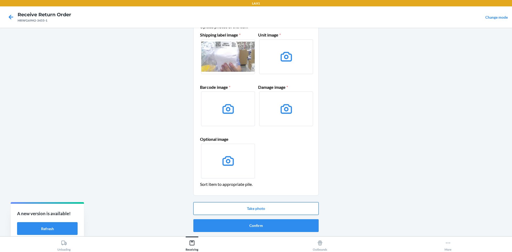
click at [257, 209] on button "Take photo" at bounding box center [255, 208] width 125 height 13
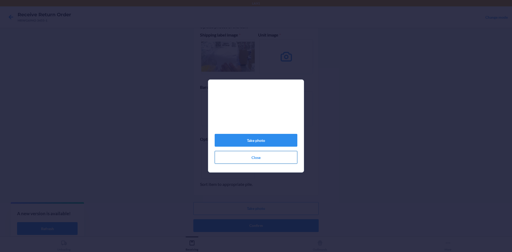
click at [267, 157] on button "Close" at bounding box center [256, 157] width 83 height 13
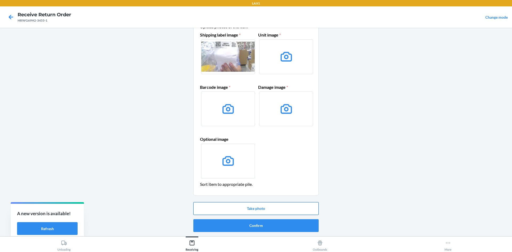
click at [265, 204] on button "Take photo" at bounding box center [255, 208] width 125 height 13
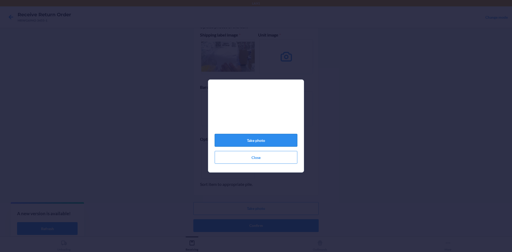
click at [263, 144] on button "Take photo" at bounding box center [256, 140] width 83 height 13
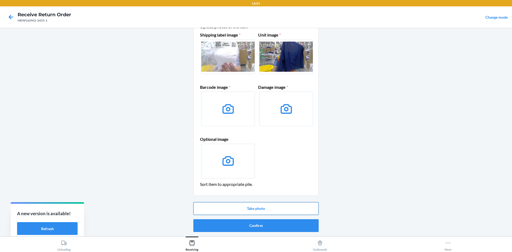
click at [266, 208] on button "Take photo" at bounding box center [255, 208] width 125 height 13
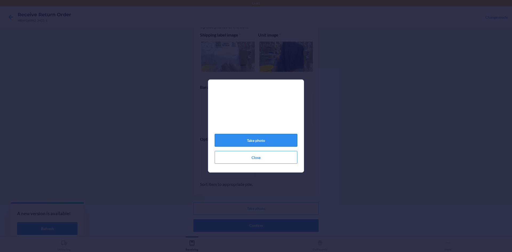
click at [274, 140] on button "Take photo" at bounding box center [256, 140] width 83 height 13
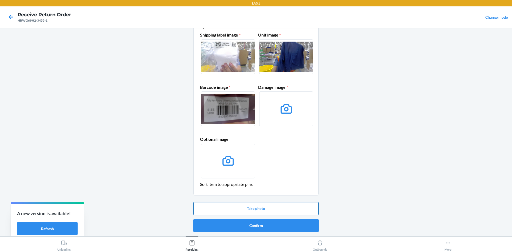
click at [256, 206] on button "Take photo" at bounding box center [255, 208] width 125 height 13
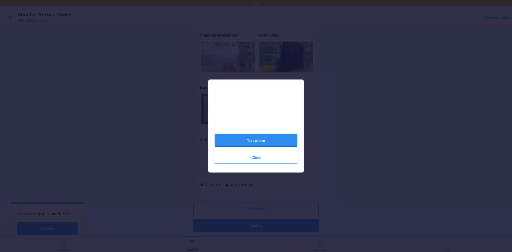
click at [263, 145] on button "Take photo" at bounding box center [256, 140] width 83 height 13
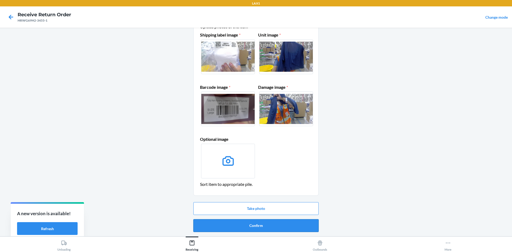
click at [261, 228] on button "Confirm" at bounding box center [255, 225] width 125 height 13
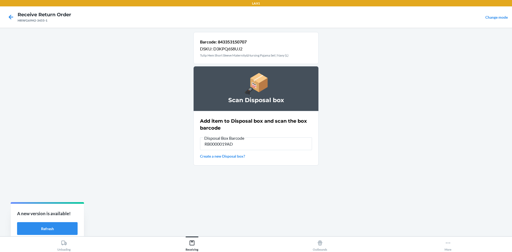
type input "RB0000019AD"
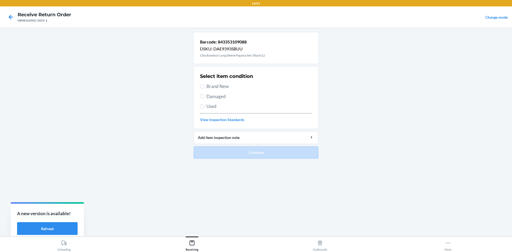
click at [216, 99] on span "Damaged" at bounding box center [260, 96] width 106 height 7
click at [204, 98] on input "Damaged" at bounding box center [202, 96] width 4 height 4
radio input "true"
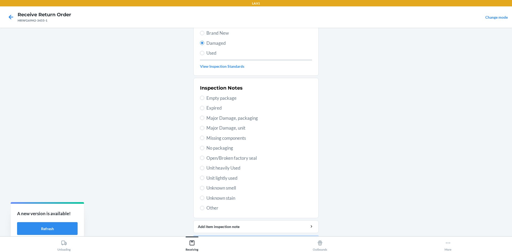
click at [223, 149] on span "No packaging" at bounding box center [260, 148] width 106 height 7
click at [204, 149] on input "No packaging" at bounding box center [202, 148] width 4 height 4
radio input "true"
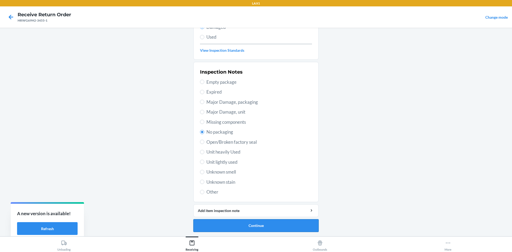
click at [237, 223] on button "Continue" at bounding box center [255, 225] width 125 height 13
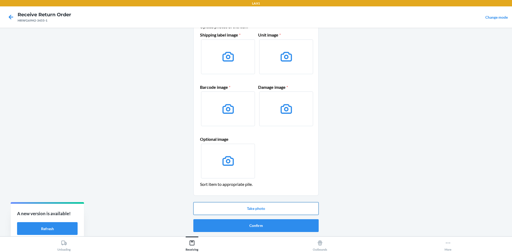
click at [267, 210] on button "Take photo" at bounding box center [255, 208] width 125 height 13
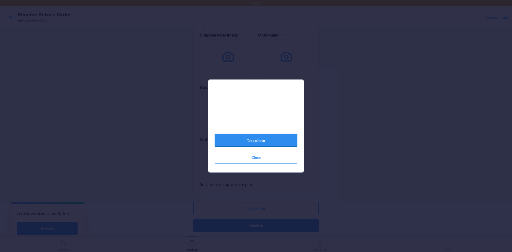
click at [269, 142] on button "Take photo" at bounding box center [256, 140] width 83 height 13
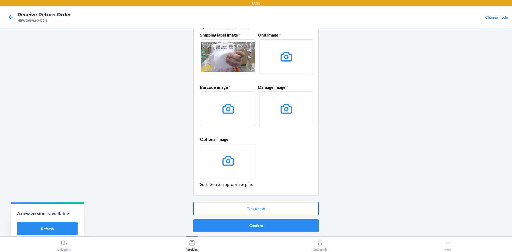
click at [260, 208] on button "Take photo" at bounding box center [255, 208] width 125 height 13
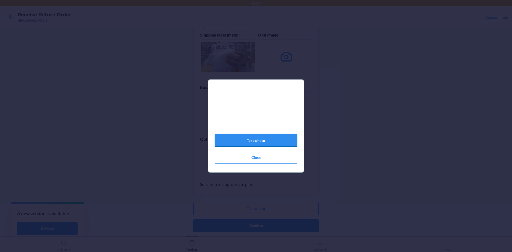
click at [259, 141] on button "Take photo" at bounding box center [256, 140] width 83 height 13
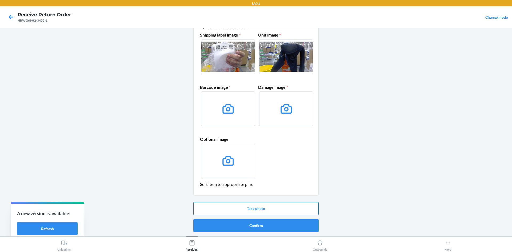
click at [259, 211] on button "Take photo" at bounding box center [255, 208] width 125 height 13
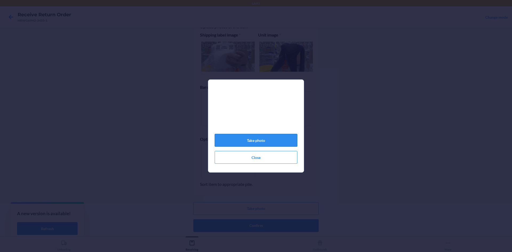
click at [275, 143] on button "Take photo" at bounding box center [256, 140] width 83 height 13
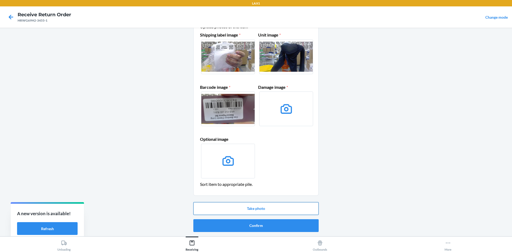
click at [262, 207] on button "Take photo" at bounding box center [255, 208] width 125 height 13
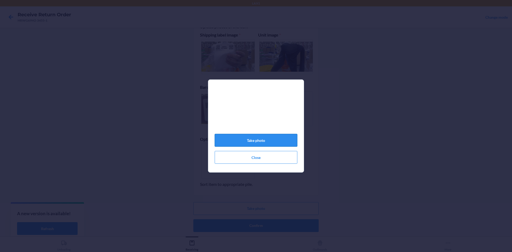
click at [277, 140] on button "Take photo" at bounding box center [256, 140] width 83 height 13
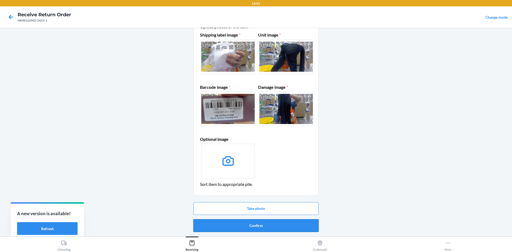
click at [266, 227] on button "Confirm" at bounding box center [255, 225] width 125 height 13
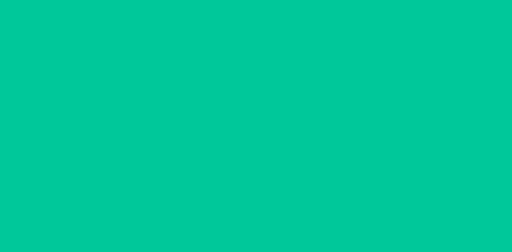
scroll to position [0, 0]
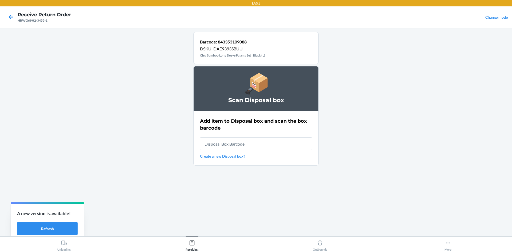
click at [253, 141] on input "text" at bounding box center [256, 143] width 112 height 13
type input "RB0000019AD"
